Goal: Transaction & Acquisition: Obtain resource

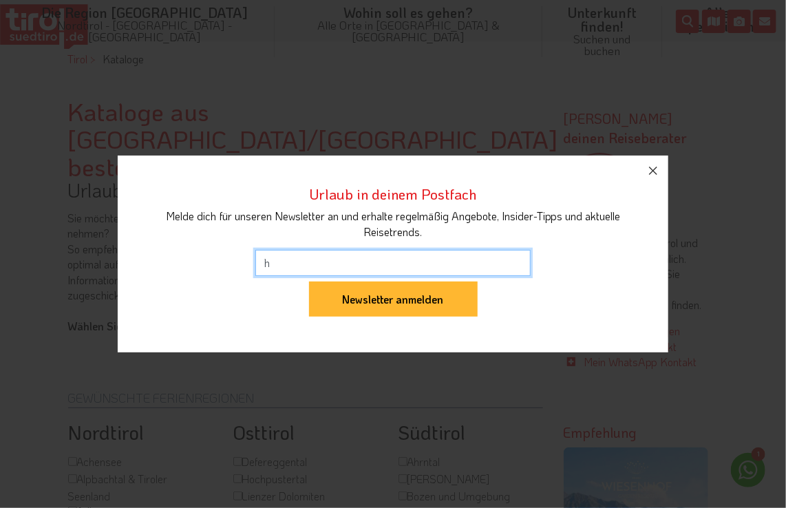
type input "hannifrank@gmx.de"
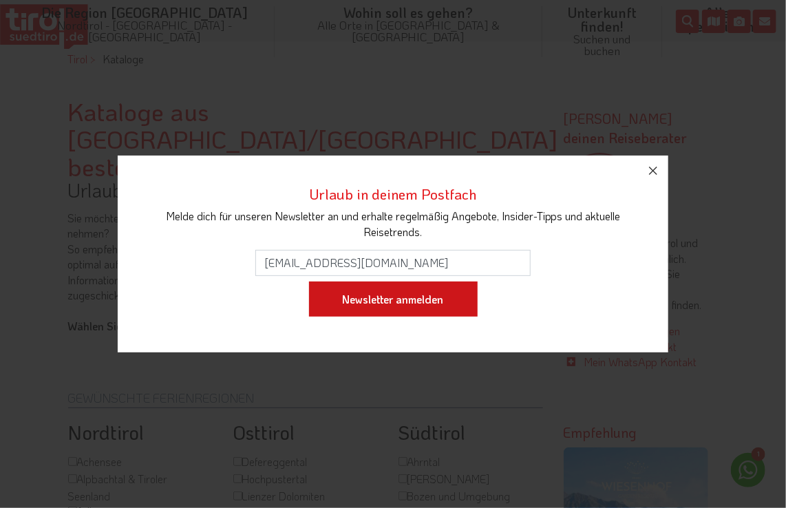
click at [460, 301] on input "Newsletter anmelden" at bounding box center [393, 300] width 169 height 36
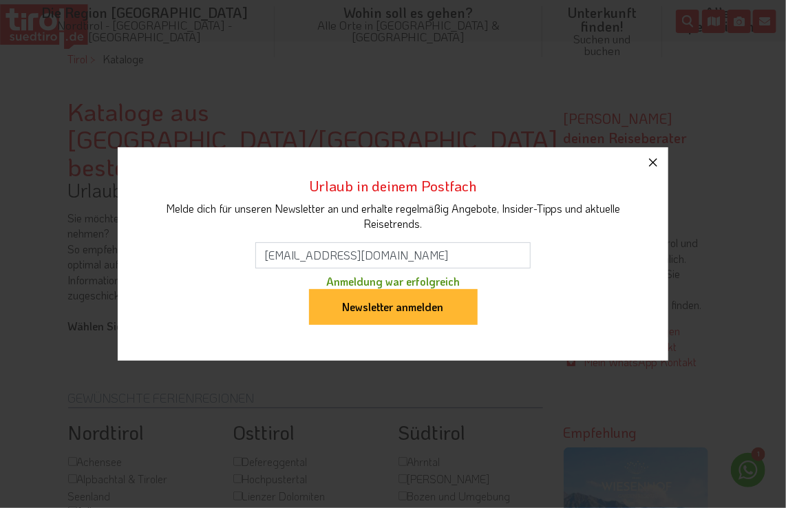
click at [659, 162] on icon "button" at bounding box center [653, 162] width 17 height 17
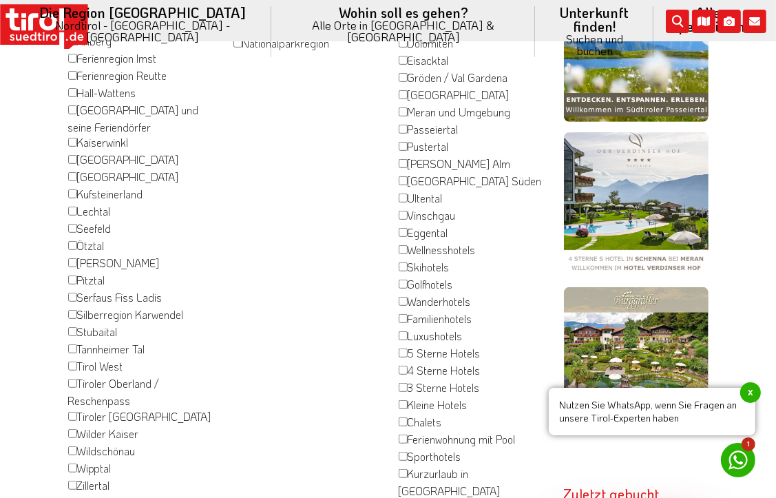
scroll to position [275, 0]
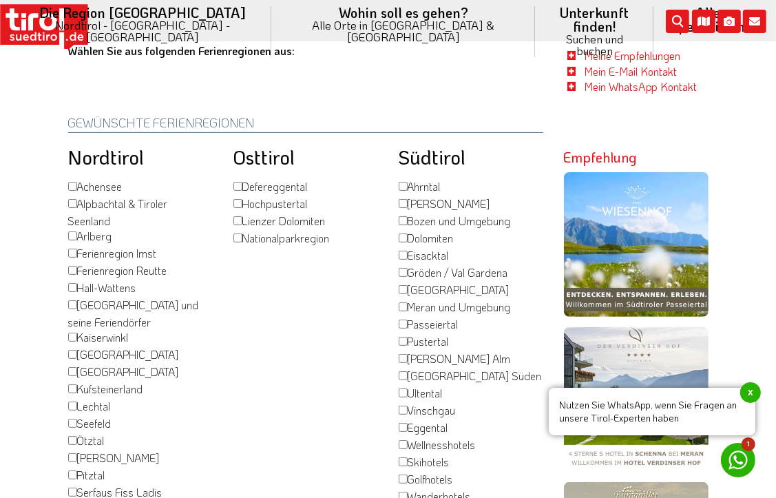
click at [71, 182] on input "Achensee" at bounding box center [72, 186] width 9 height 9
checkbox input "true"
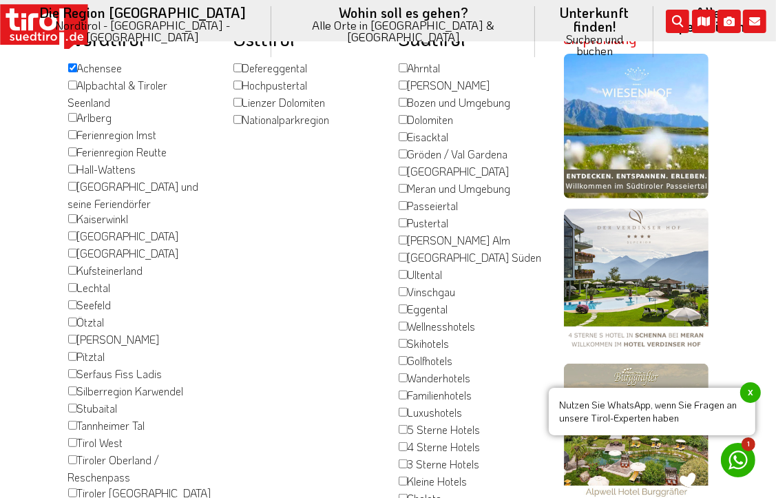
scroll to position [413, 0]
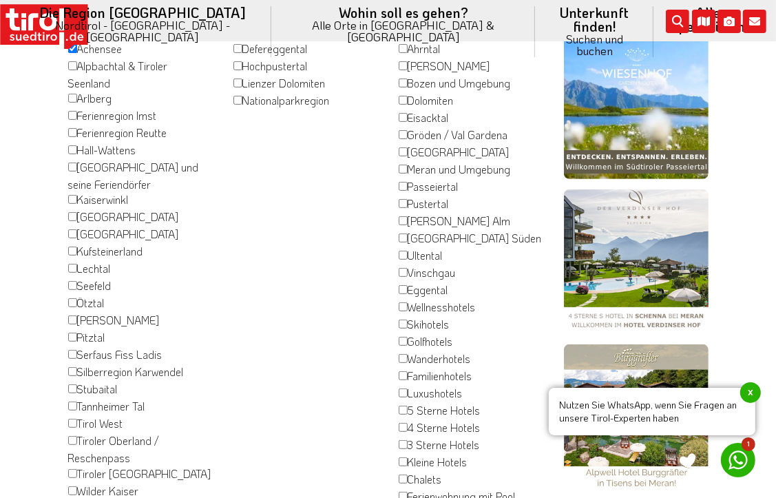
drag, startPoint x: 72, startPoint y: 341, endPoint x: 72, endPoint y: 353, distance: 11.7
click at [72, 384] on input "Stubaital" at bounding box center [72, 388] width 9 height 9
checkbox input "true"
click at [72, 401] on input "Tannheimer Tal" at bounding box center [72, 405] width 9 height 9
checkbox input "true"
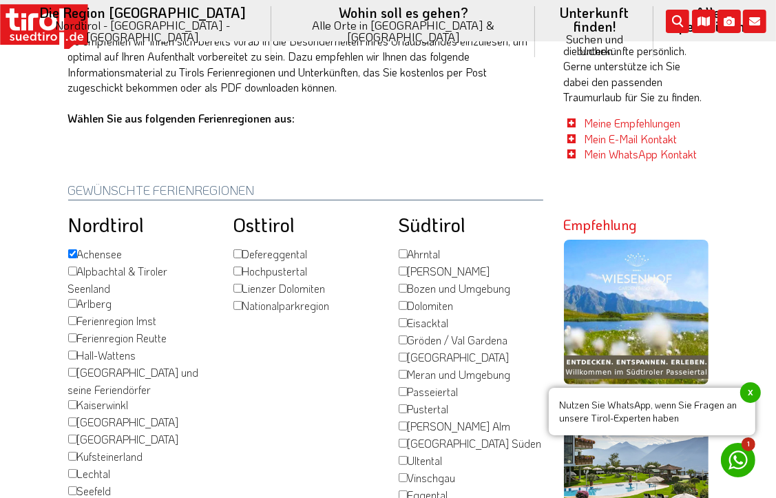
scroll to position [138, 0]
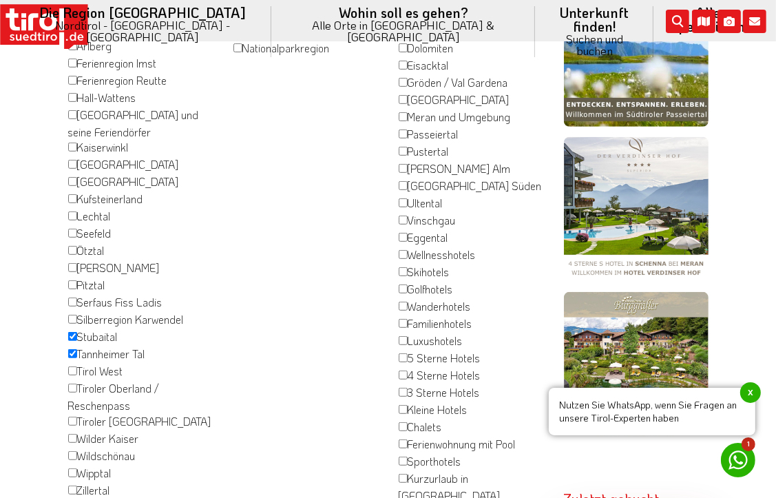
scroll to position [551, 0]
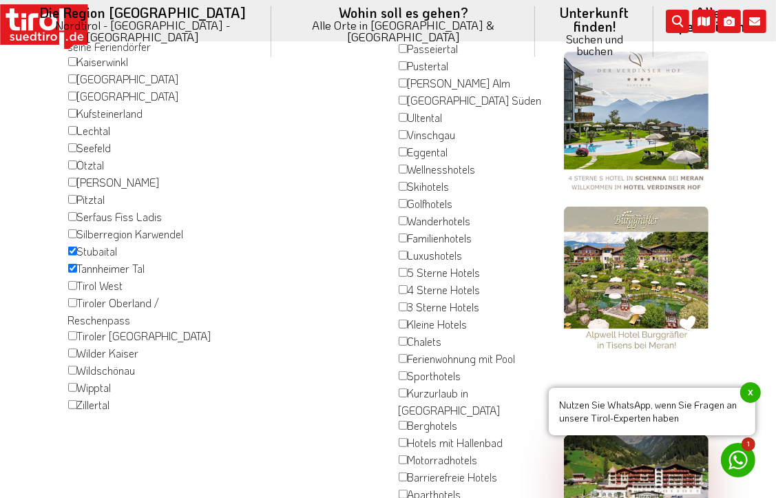
click at [69, 246] on input "Stubaital" at bounding box center [72, 250] width 9 height 9
checkbox input "false"
click at [70, 264] on input "Tannheimer Tal" at bounding box center [72, 268] width 9 height 9
checkbox input "false"
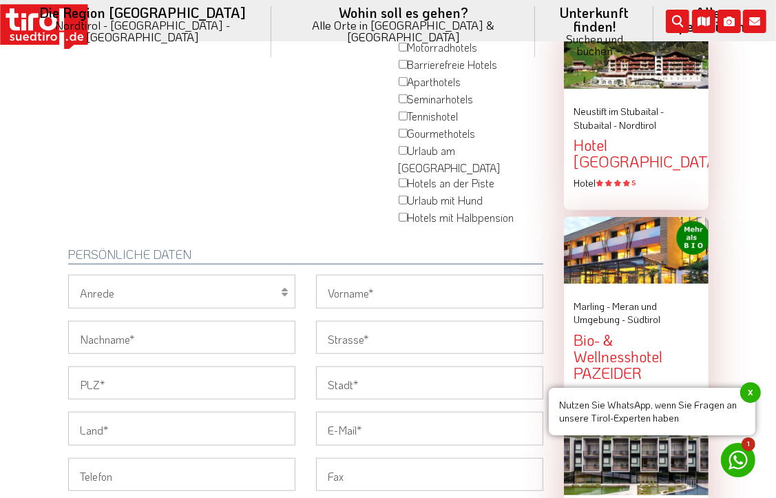
scroll to position [964, 0]
click at [180, 274] on select "Herr Frau Familie" at bounding box center [181, 290] width 227 height 33
click at [68, 274] on select "Herr Frau Familie" at bounding box center [181, 290] width 227 height 33
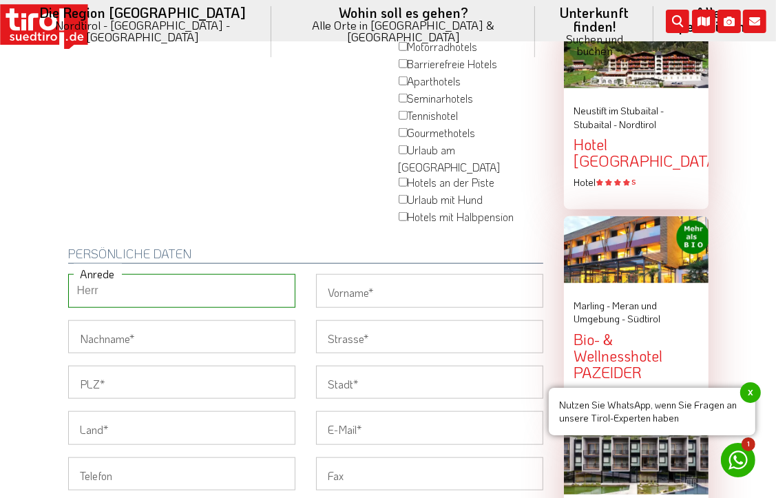
click at [283, 274] on div "Herr Frau Familie Anrede" at bounding box center [181, 290] width 227 height 33
click at [178, 274] on select "Herr Frau Familie" at bounding box center [181, 290] width 227 height 33
select select "Familie"
click at [68, 274] on select "Herr Frau Familie" at bounding box center [181, 290] width 227 height 33
click at [373, 274] on input "Vorname" at bounding box center [429, 290] width 227 height 33
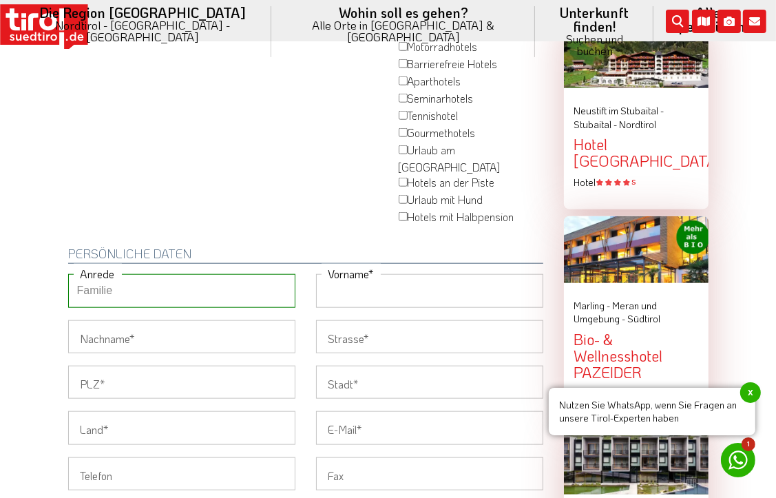
type input "W"
type input "Ewald"
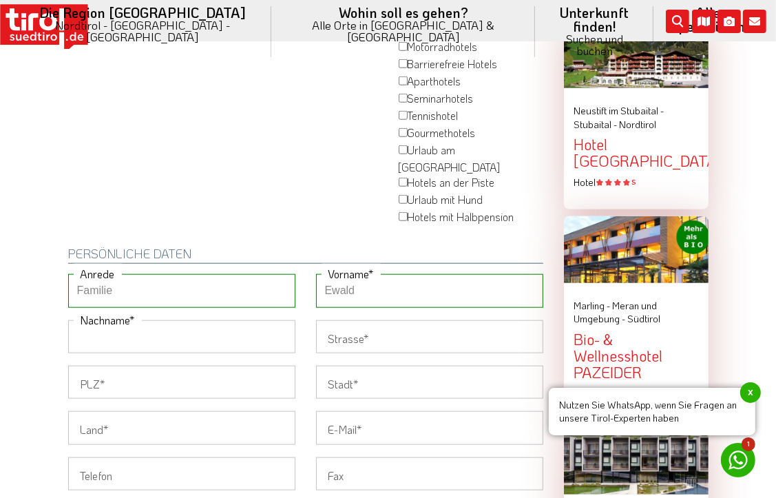
click at [137, 320] on input "Nachname" at bounding box center [181, 336] width 227 height 33
type input "Frank"
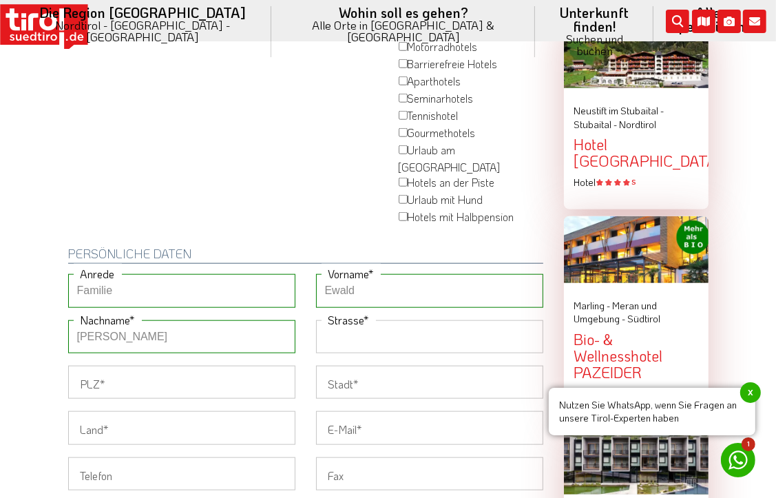
click at [332, 320] on input "Strasse" at bounding box center [429, 336] width 227 height 33
type input "Gernotstr. 6"
click at [244, 365] on input "PLZ" at bounding box center [181, 381] width 227 height 33
type input "64579"
click at [363, 365] on input "Stadt" at bounding box center [429, 381] width 227 height 33
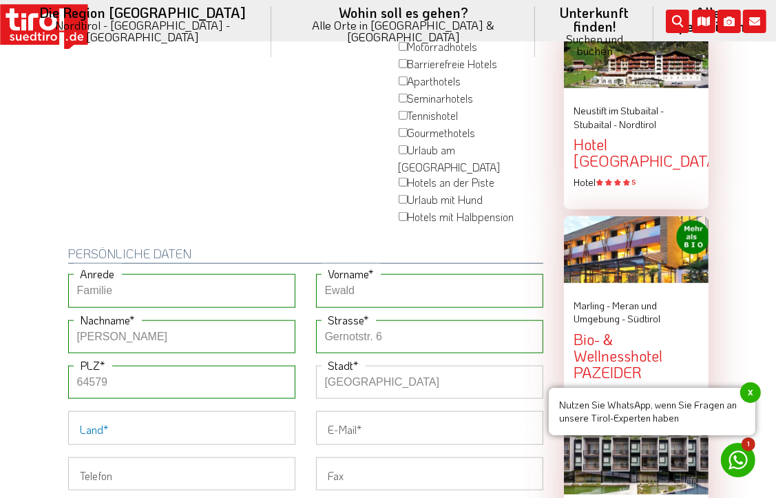
type input "Gernsheim"
click at [273, 411] on input "Land" at bounding box center [181, 427] width 227 height 33
type input "Deutschland"
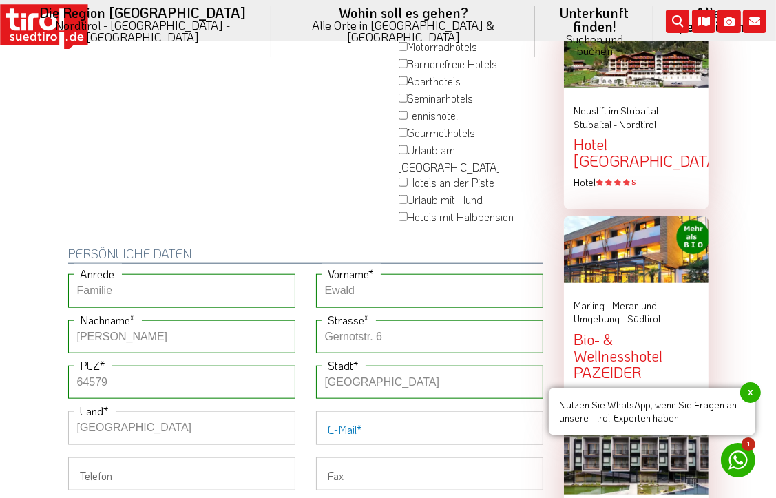
type input "hannifrank@gmx.de"
type input "0625851624"
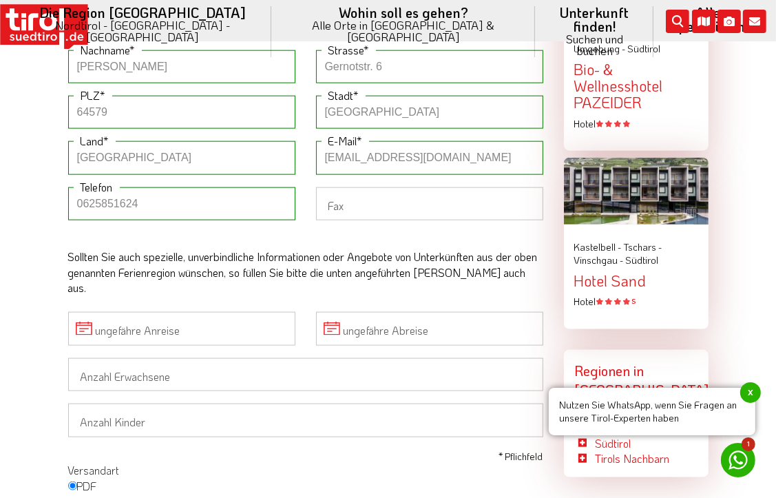
scroll to position [1239, 0]
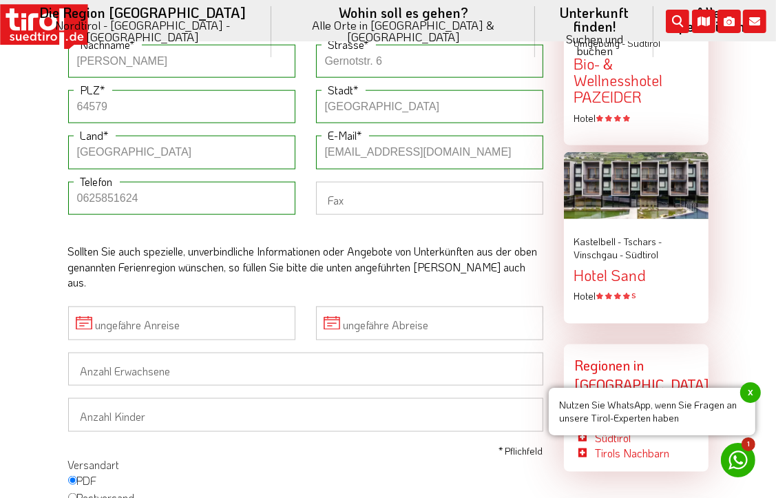
click at [68, 493] on input "Postversand" at bounding box center [72, 497] width 9 height 9
radio input "true"
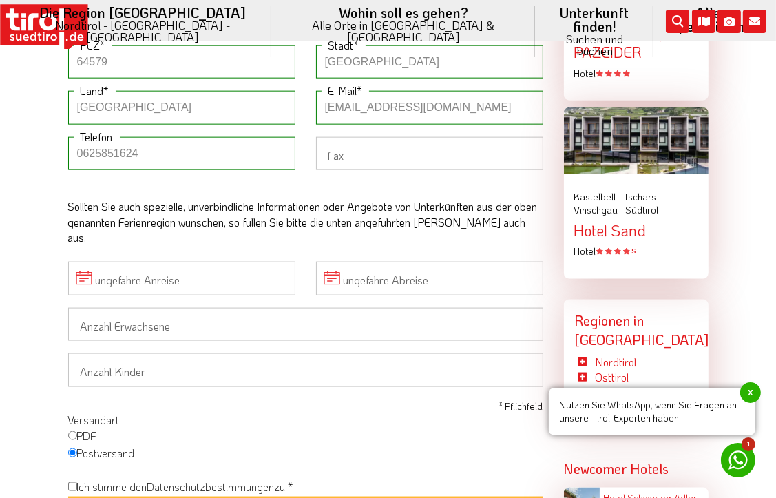
scroll to position [1308, 0]
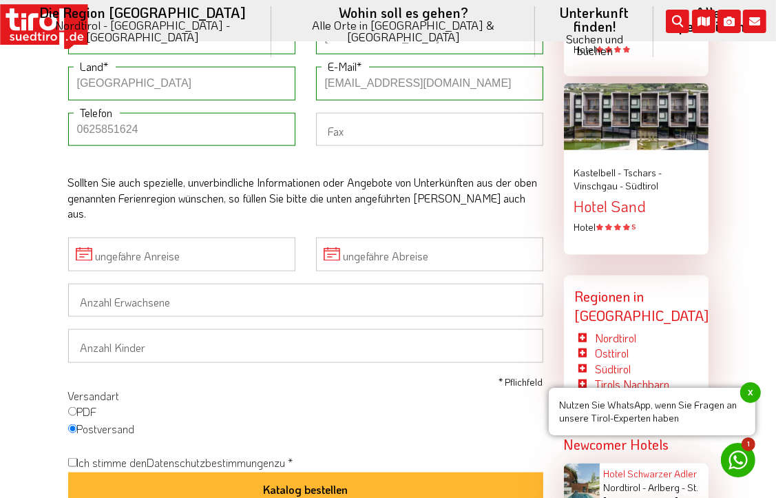
click at [72, 458] on input "Ich stimme den Datenschutzbestimmungen zu *" at bounding box center [72, 462] width 9 height 9
checkbox input "true"
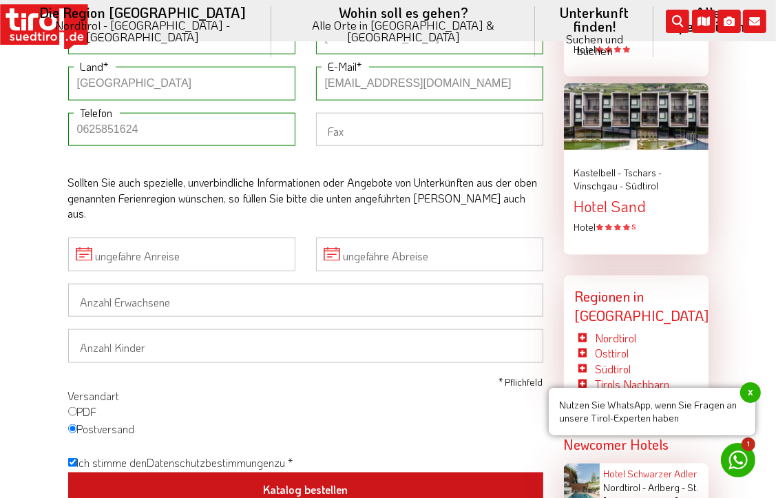
click at [402, 472] on button "Katalog bestellen" at bounding box center [305, 490] width 475 height 36
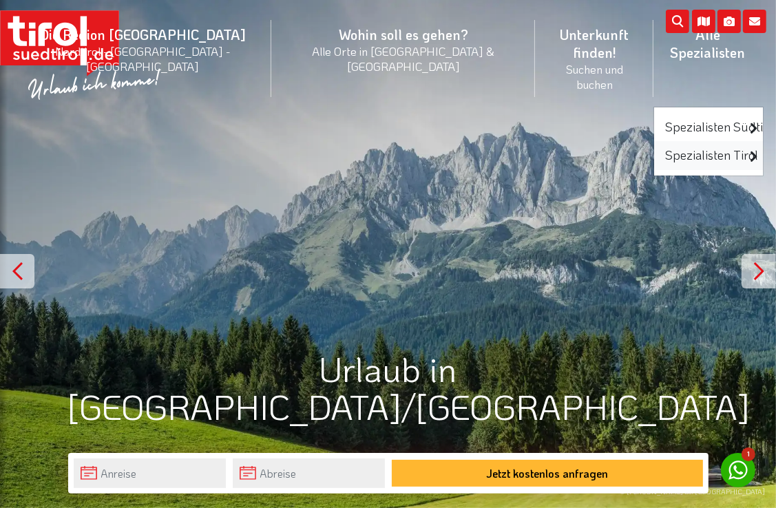
click at [654, 141] on link "Spezialisten Tirol" at bounding box center [708, 155] width 109 height 28
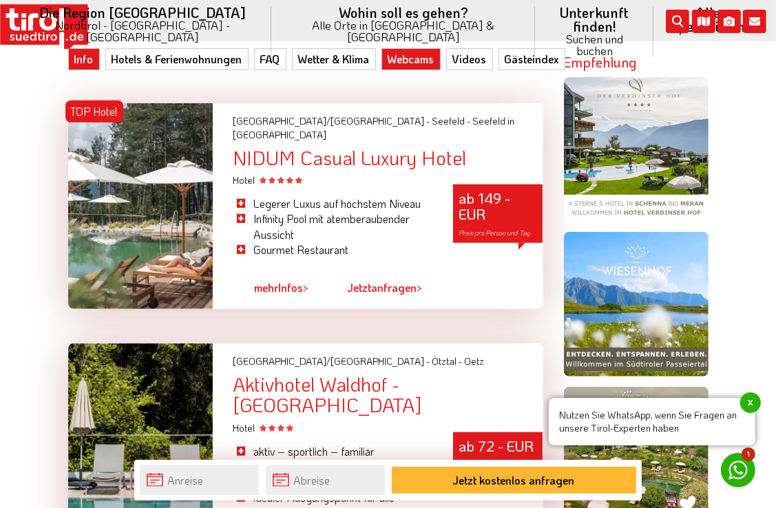
scroll to position [1032, 0]
